Goal: Task Accomplishment & Management: Manage account settings

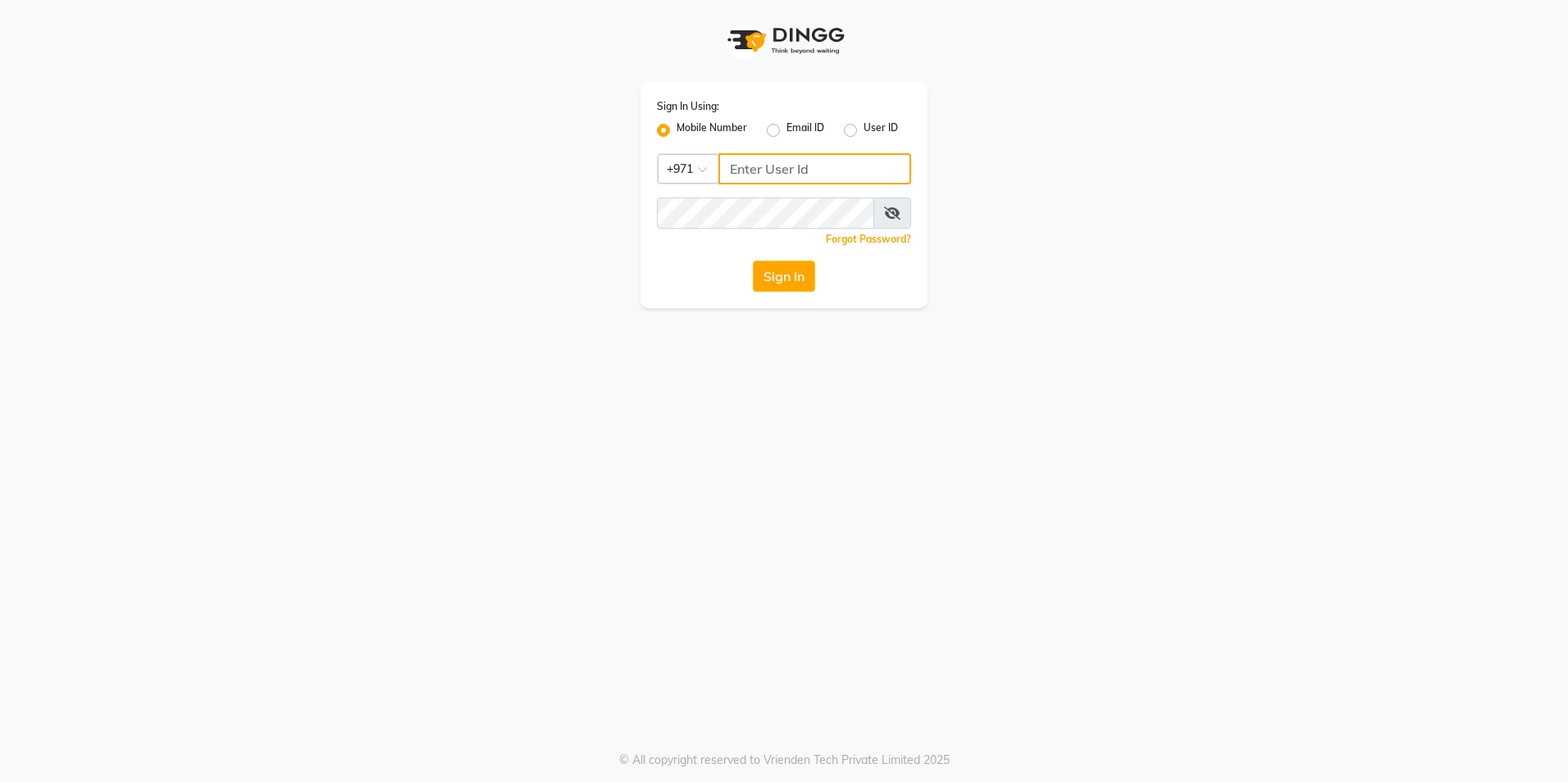
type input "1525668008"
click at [799, 173] on input "1525668008" at bounding box center [815, 169] width 192 height 31
click at [1105, 156] on div "Sign In Using: Mobile Number Email ID User ID Country Code × [PHONE_NUMBER] Rem…" at bounding box center [784, 154] width 935 height 308
click at [786, 273] on button "Sign In" at bounding box center [783, 276] width 62 height 31
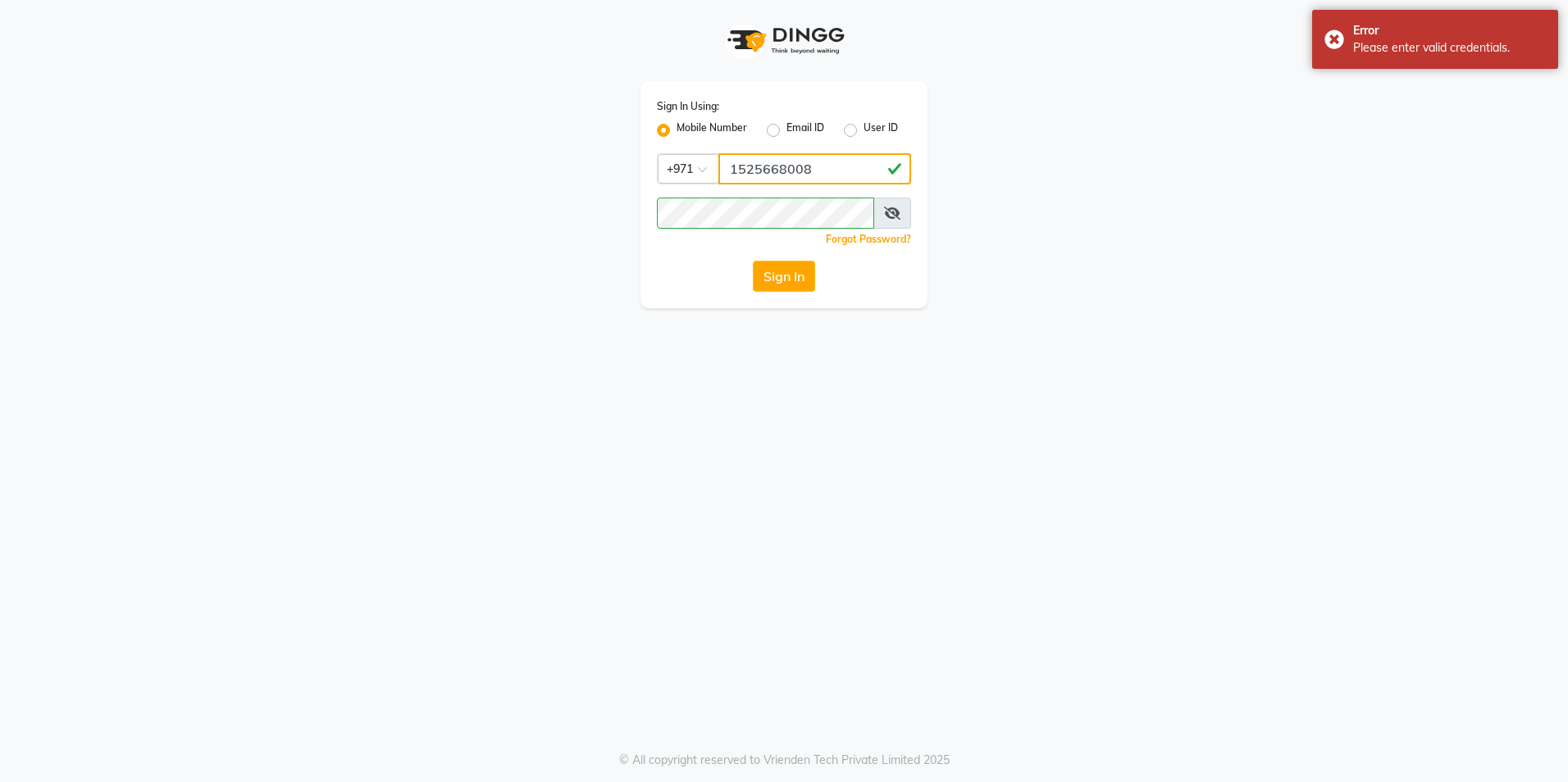
click at [822, 173] on input "1525668008" at bounding box center [815, 169] width 192 height 31
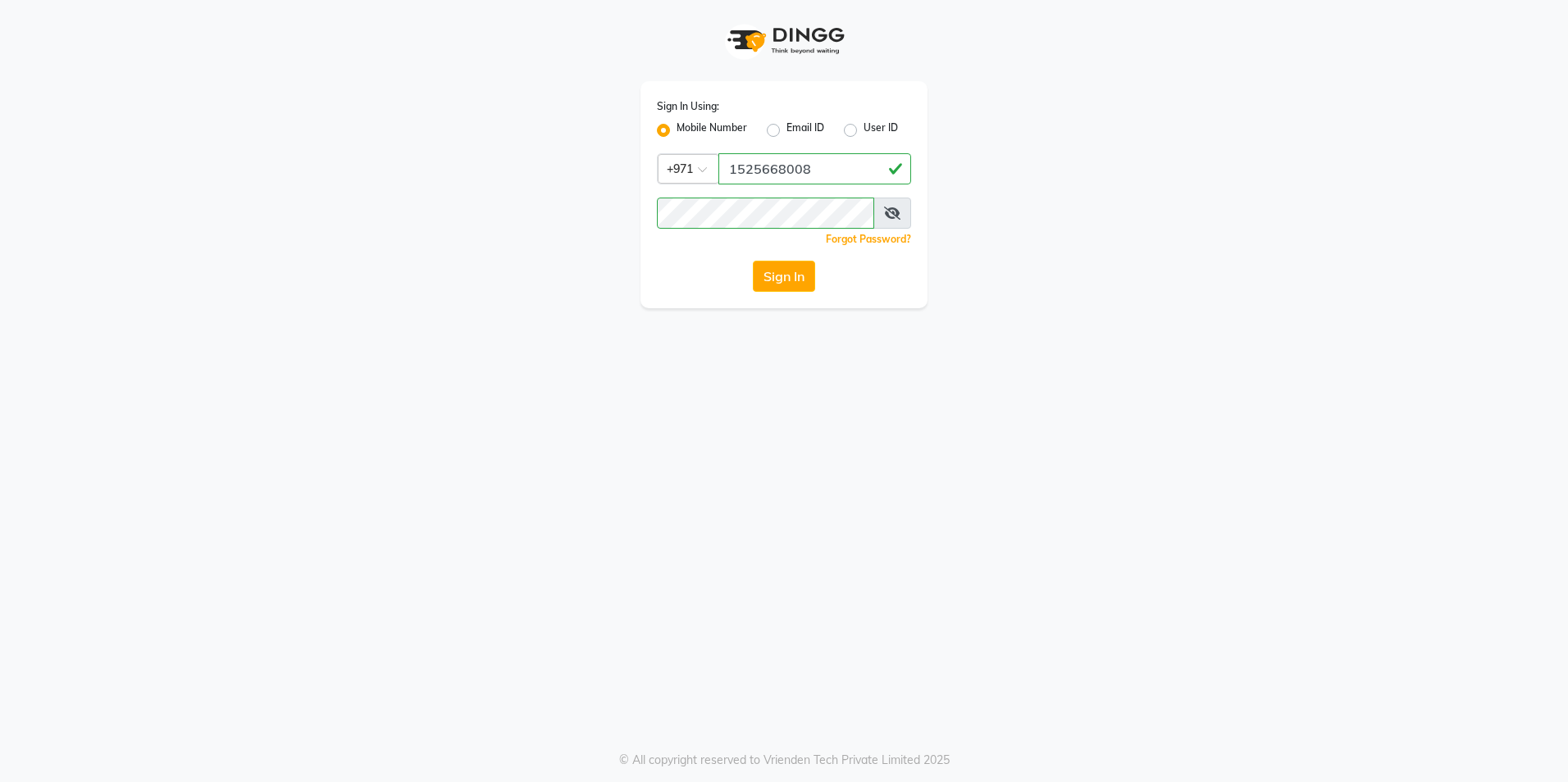
click at [895, 219] on icon at bounding box center [892, 213] width 16 height 13
click at [778, 276] on button "Sign In" at bounding box center [783, 276] width 62 height 31
